Goal: Information Seeking & Learning: Learn about a topic

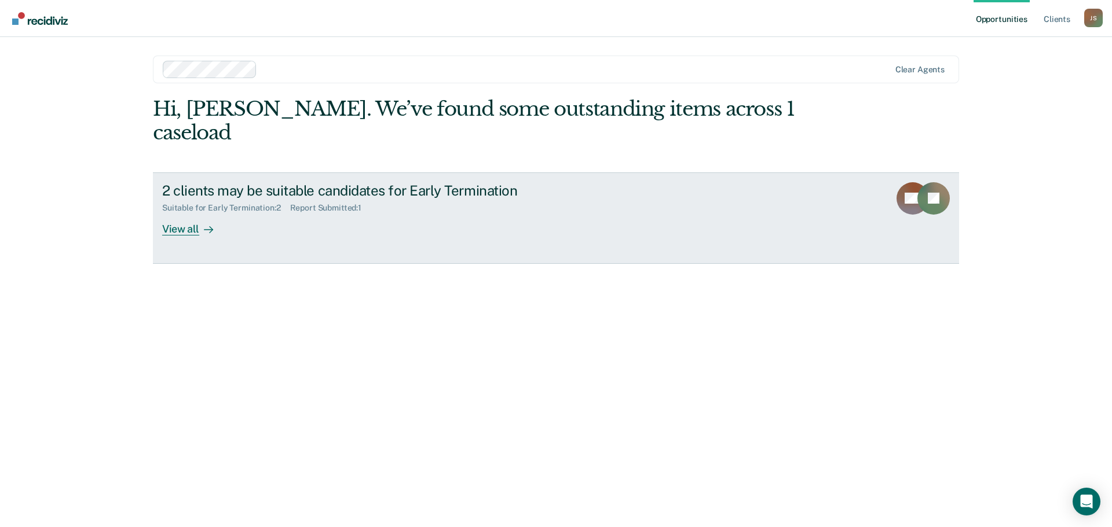
click at [184, 213] on div "View all" at bounding box center [194, 224] width 65 height 23
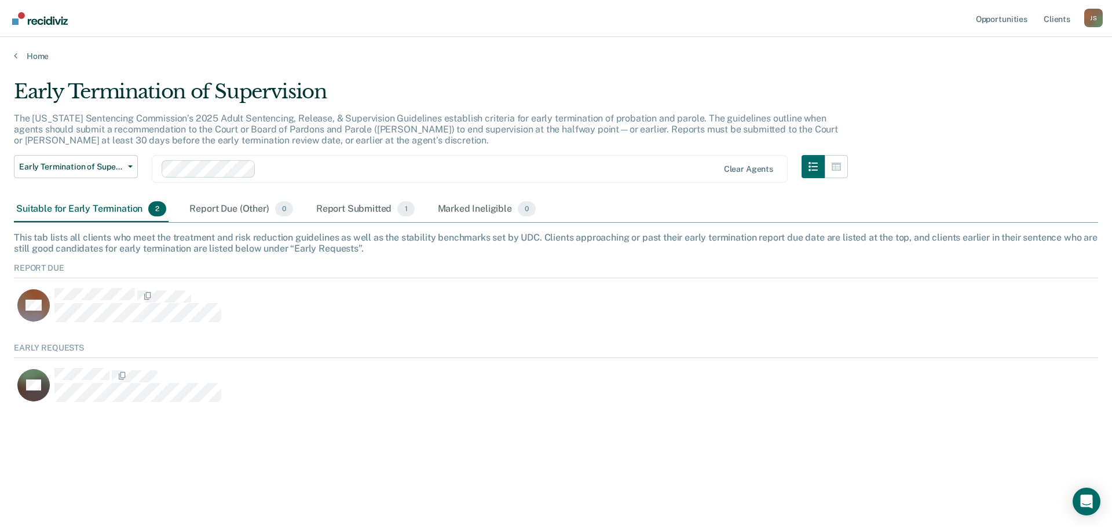
scroll to position [62, 1075]
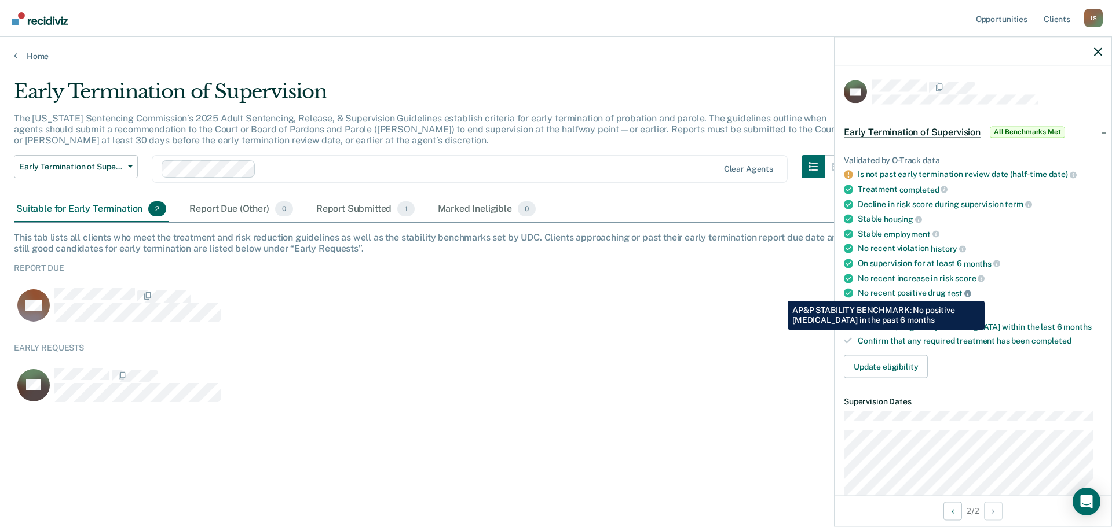
click at [964, 292] on icon at bounding box center [967, 293] width 7 height 7
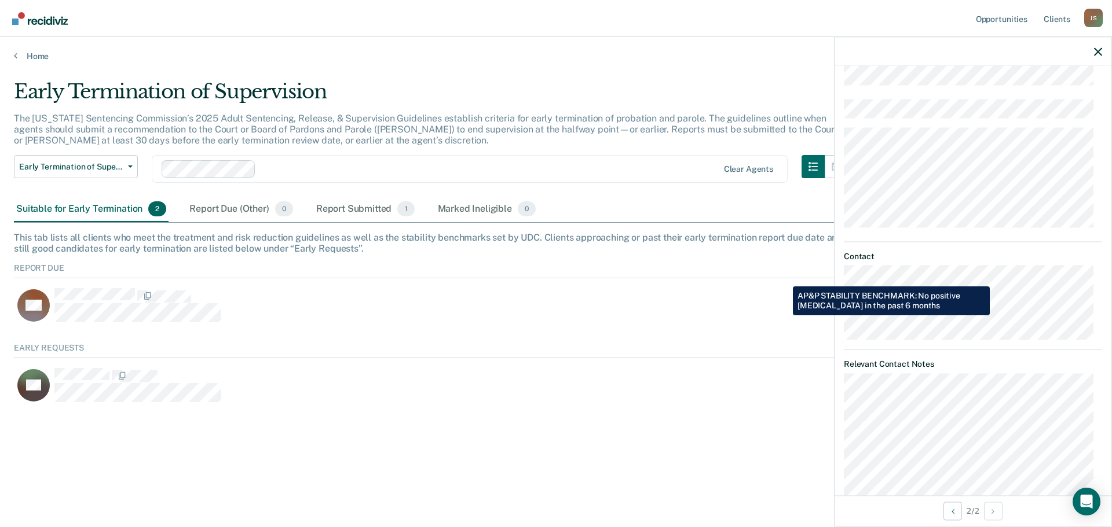
scroll to position [463, 0]
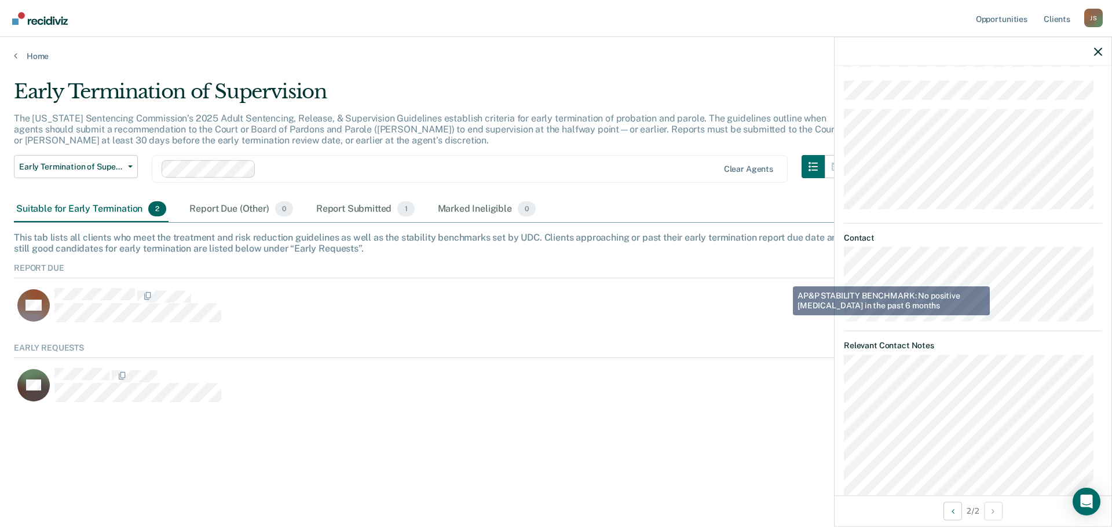
click at [810, 424] on div "Early Termination of Supervision The Utah Sentencing Commission’s 2025 Adult Se…" at bounding box center [556, 260] width 1084 height 361
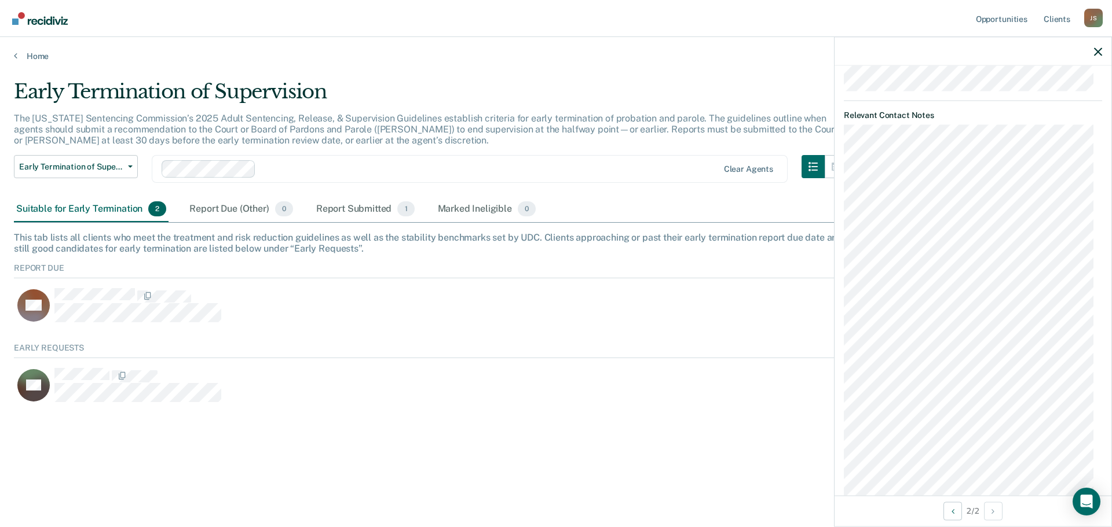
scroll to position [695, 0]
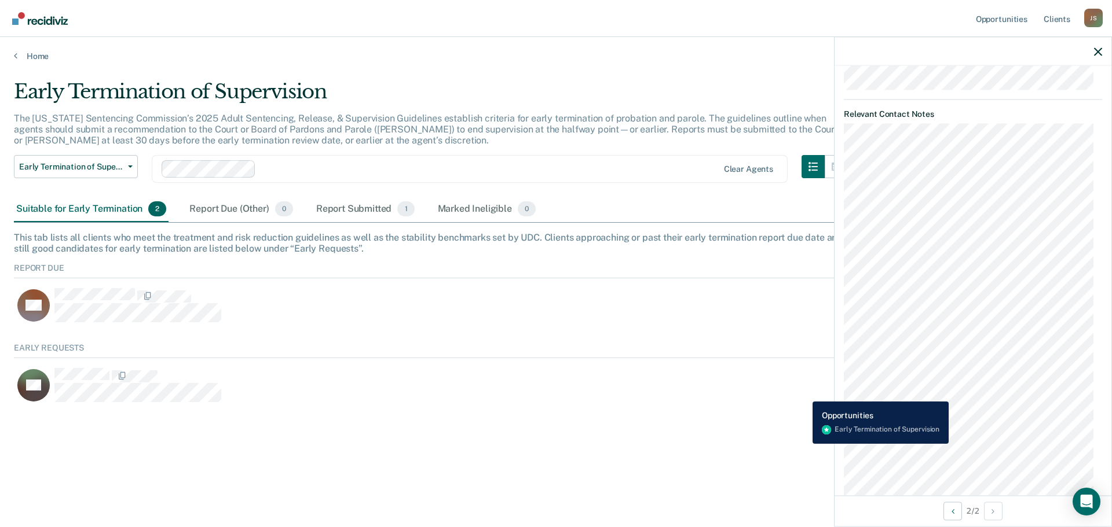
click at [804, 393] on div "JW" at bounding box center [481, 385] width 935 height 35
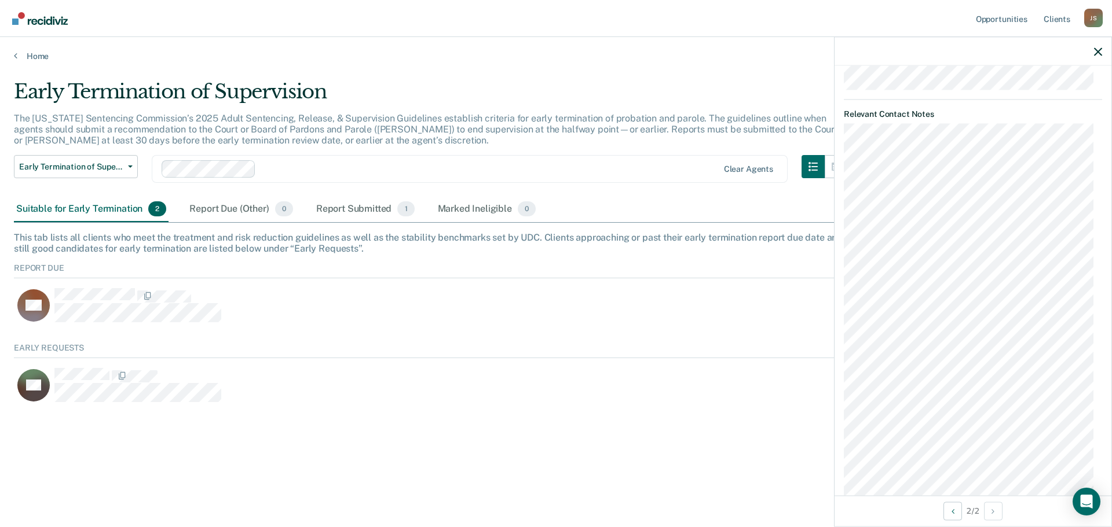
click at [1097, 45] on div at bounding box center [972, 51] width 277 height 29
click at [1099, 49] on icon "button" at bounding box center [1098, 51] width 8 height 8
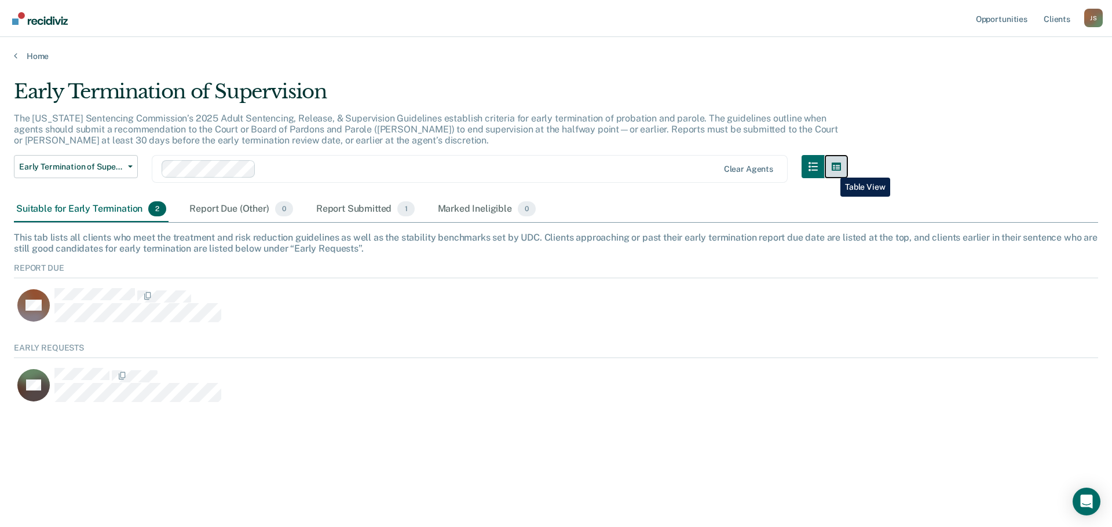
click at [833, 169] on icon "button" at bounding box center [835, 167] width 9 height 8
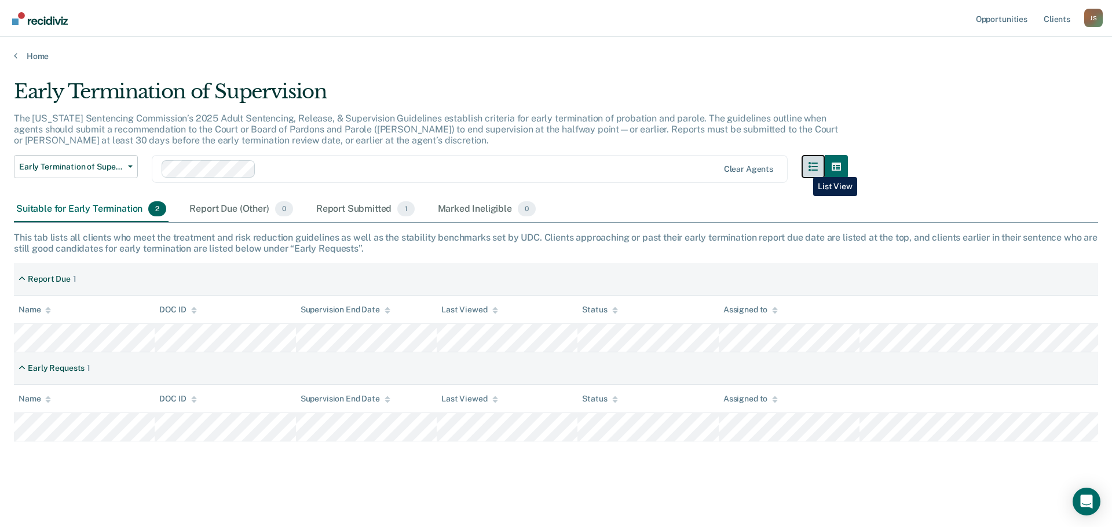
click at [804, 168] on button "button" at bounding box center [812, 166] width 23 height 23
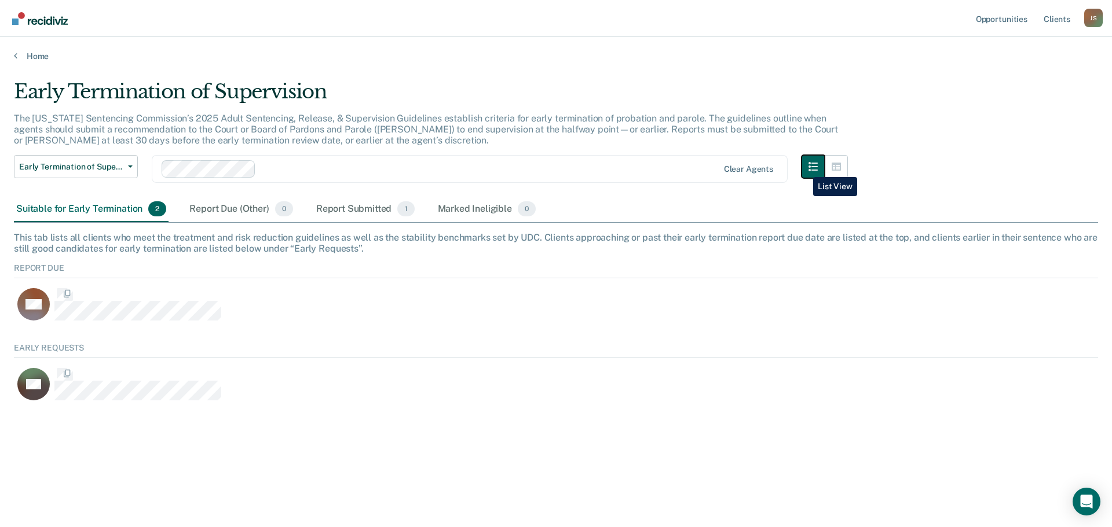
scroll to position [62, 1075]
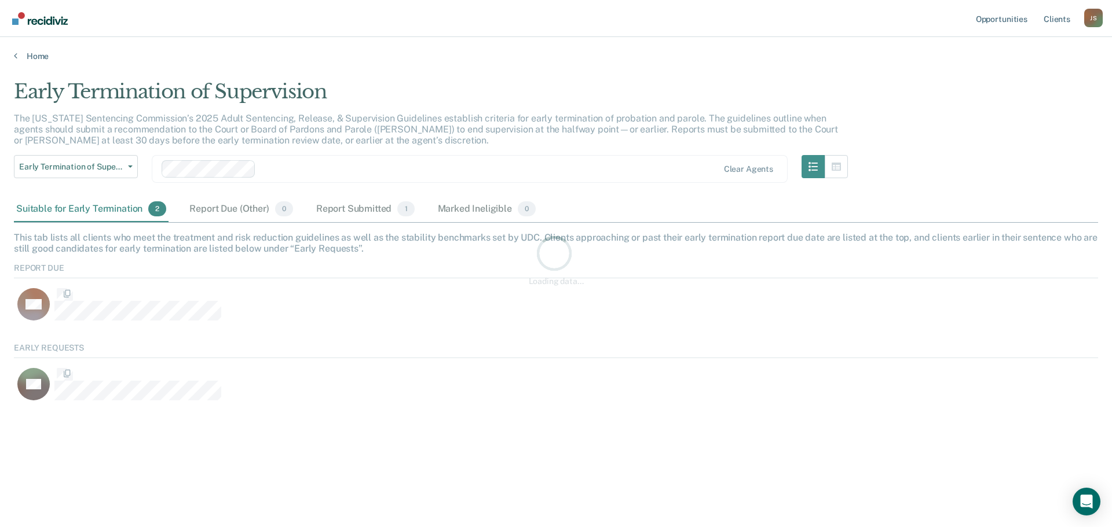
scroll to position [62, 1075]
